Goal: Information Seeking & Learning: Compare options

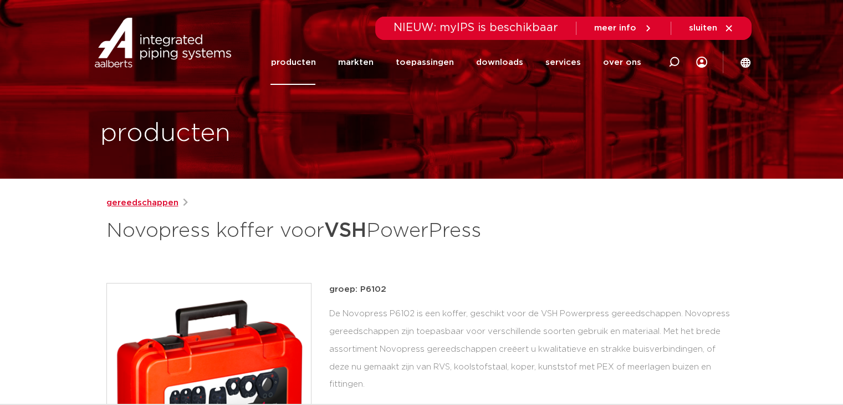
click at [160, 204] on link "gereedschappen" at bounding box center [142, 202] width 72 height 13
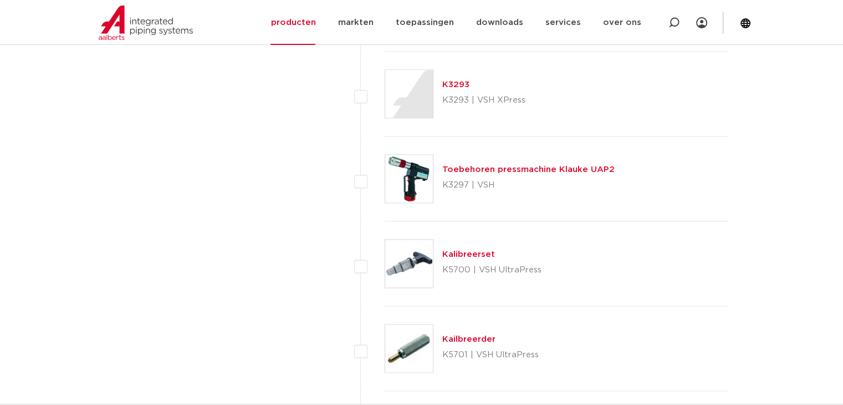
scroll to position [1441, 0]
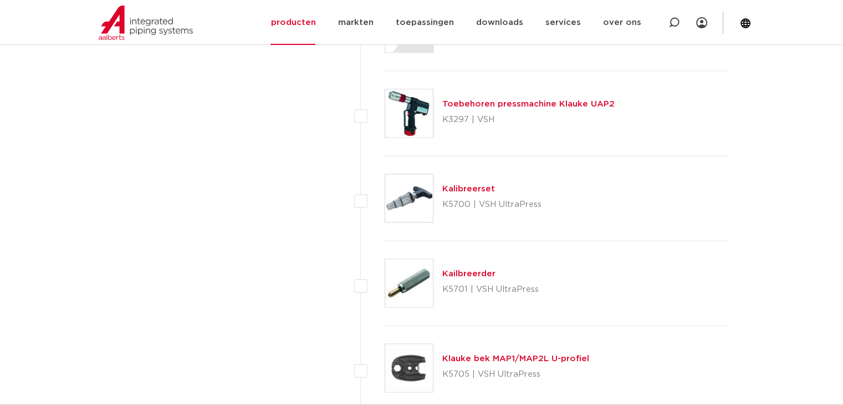
click at [539, 104] on link "Toebehoren pressmachine Klauke UAP2" at bounding box center [528, 104] width 172 height 8
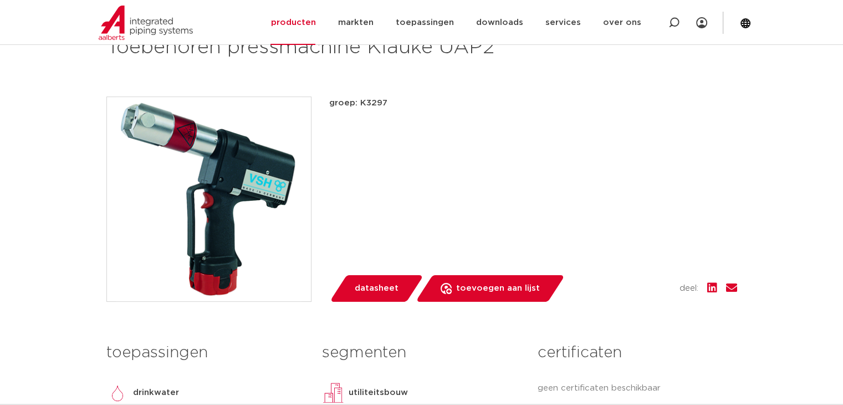
scroll to position [111, 0]
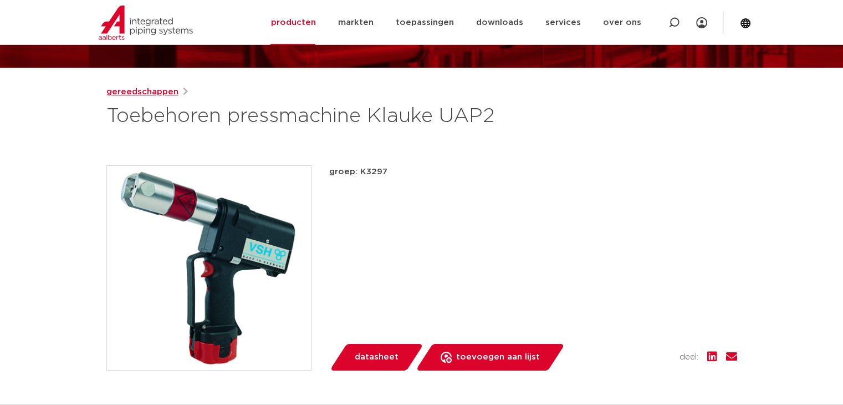
click at [153, 95] on link "gereedschappen" at bounding box center [142, 91] width 72 height 13
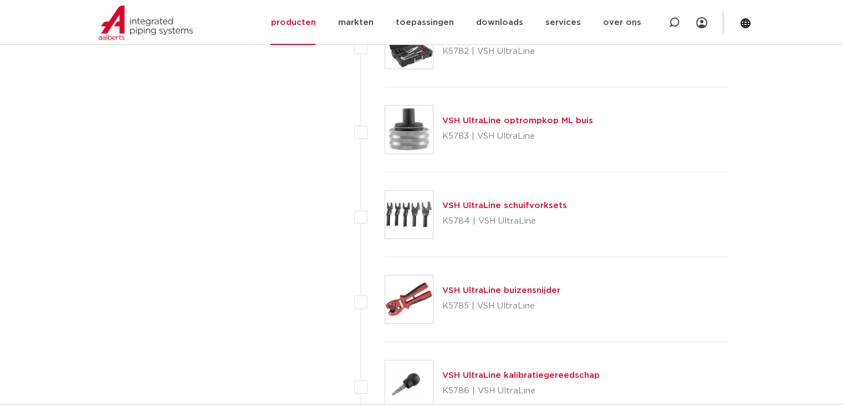
scroll to position [2438, 0]
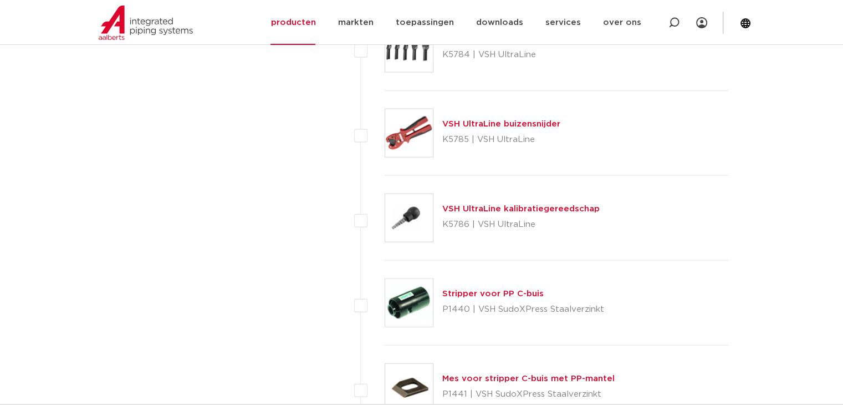
click at [506, 125] on link "VSH UltraLine buizensnijder" at bounding box center [501, 124] width 118 height 8
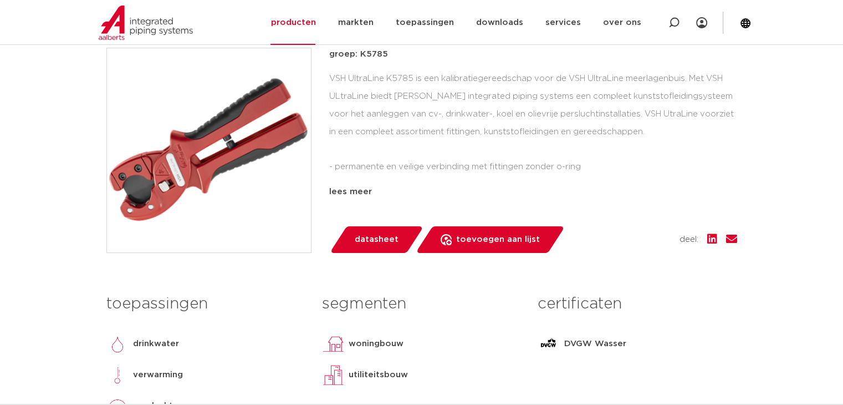
scroll to position [277, 0]
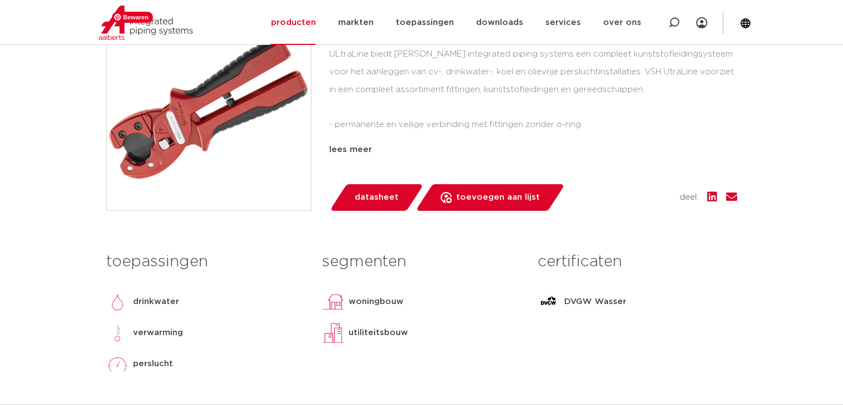
click at [233, 163] on img at bounding box center [209, 108] width 204 height 204
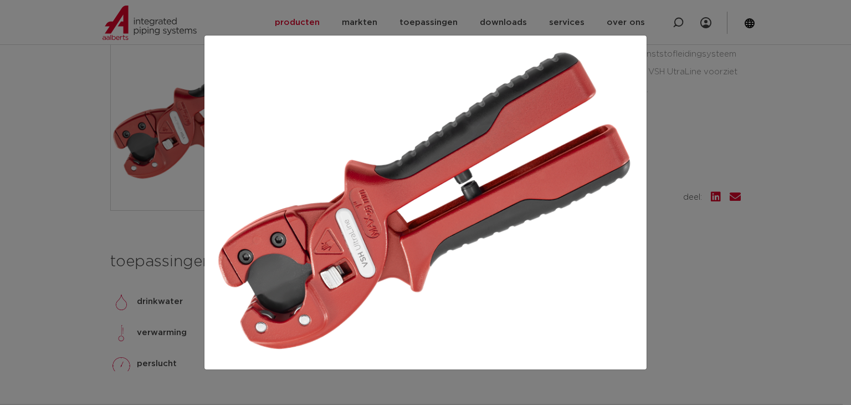
click at [675, 145] on div at bounding box center [425, 202] width 851 height 405
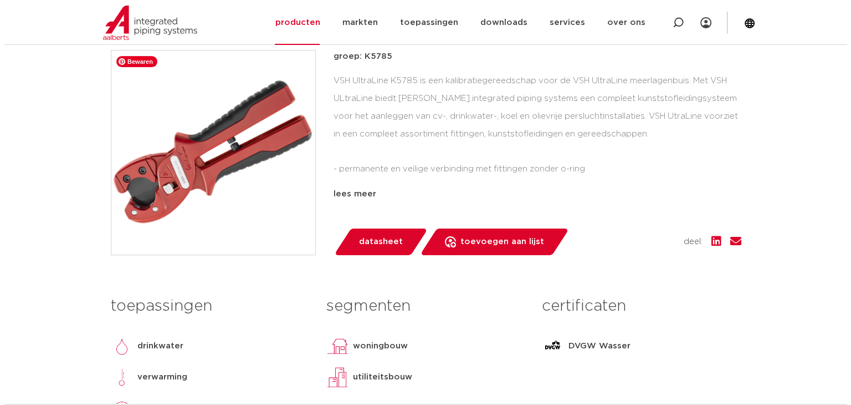
scroll to position [166, 0]
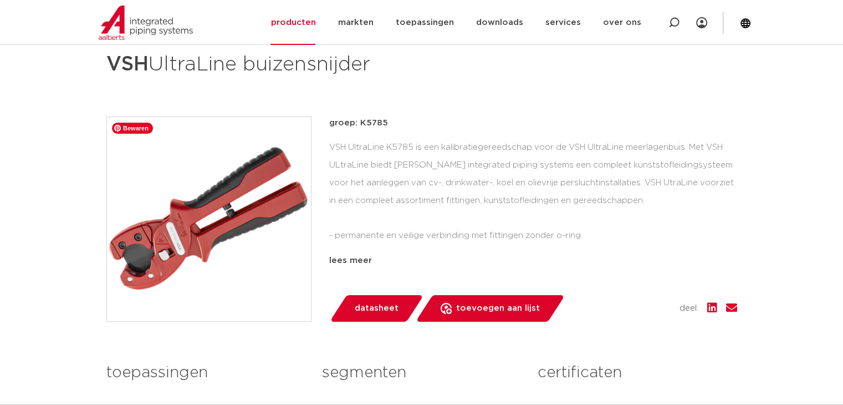
click at [239, 185] on img at bounding box center [209, 219] width 204 height 204
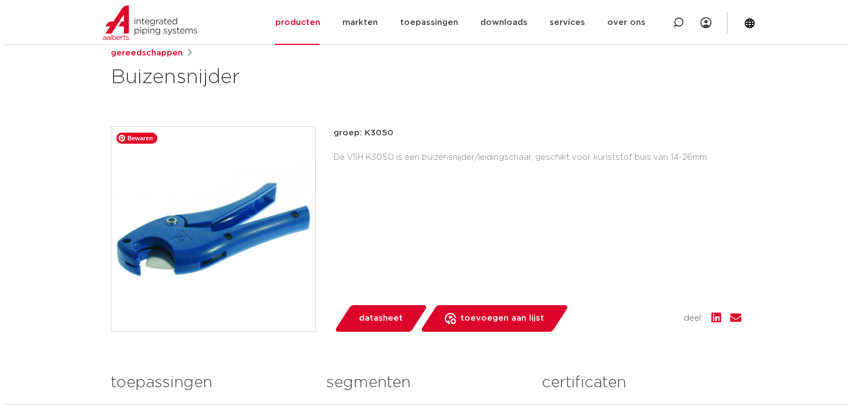
scroll to position [166, 0]
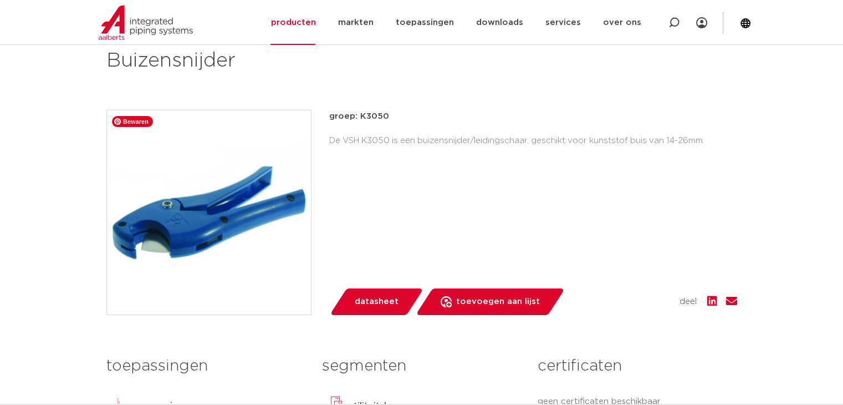
click at [233, 240] on img at bounding box center [209, 212] width 204 height 204
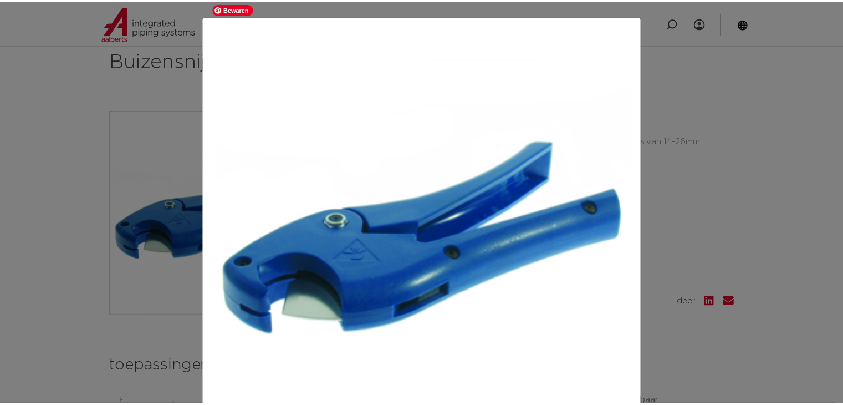
scroll to position [55, 0]
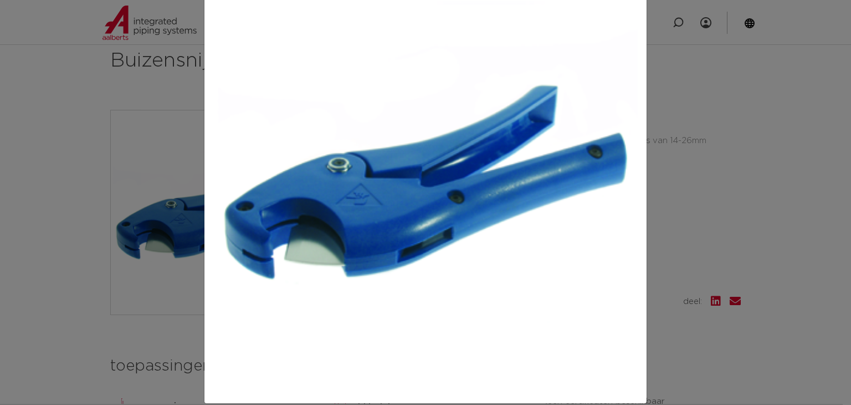
click at [69, 78] on div at bounding box center [425, 202] width 851 height 405
